Goal: Obtain resource: Obtain resource

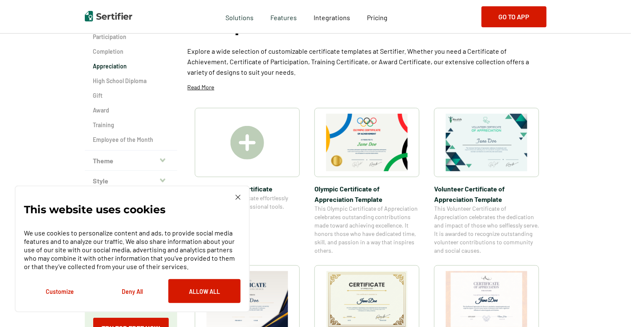
scroll to position [125, 0]
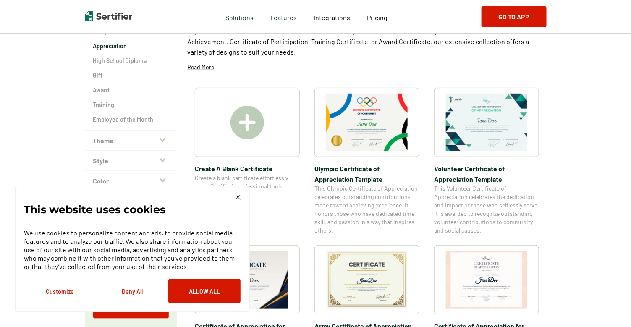
click at [149, 284] on button "Deny All" at bounding box center [132, 291] width 72 height 24
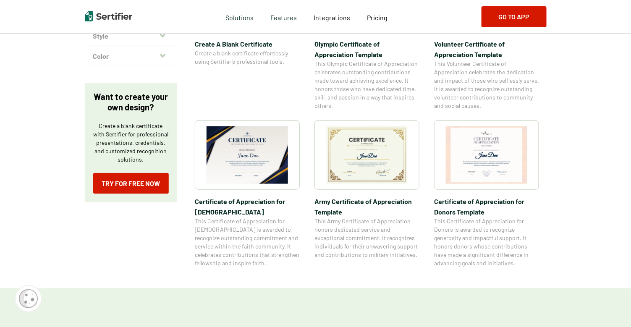
scroll to position [252, 0]
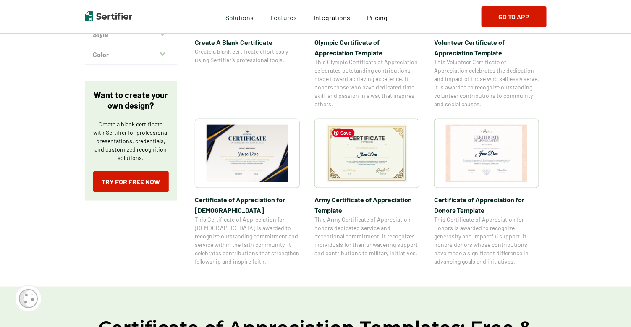
click at [369, 165] on img at bounding box center [366, 153] width 81 height 57
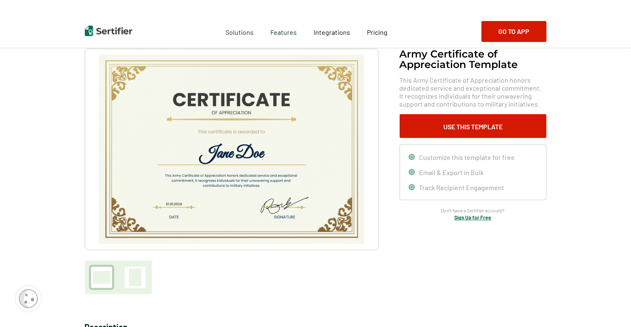
scroll to position [42, 0]
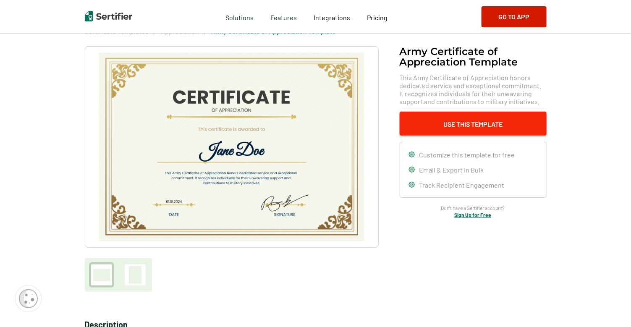
click at [481, 124] on button "Use This Template" at bounding box center [473, 124] width 147 height 24
